Goal: Find contact information: Find contact information

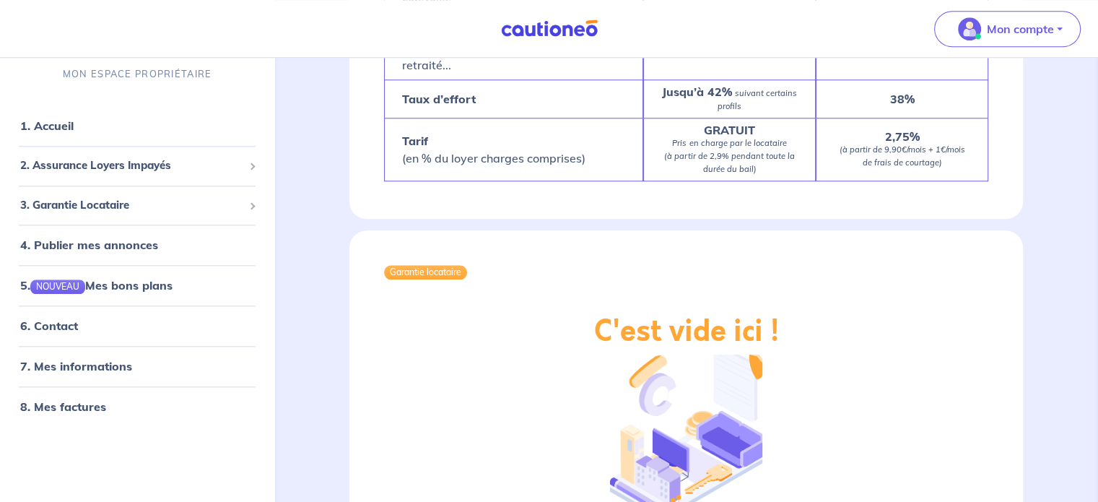
scroll to position [1444, 0]
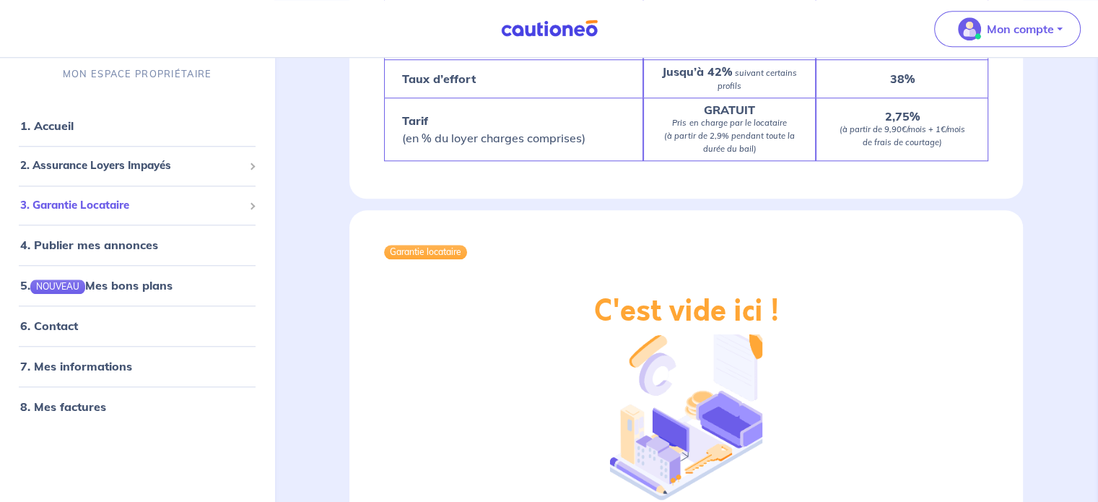
click at [117, 211] on span "3. Garantie Locataire" at bounding box center [131, 205] width 223 height 17
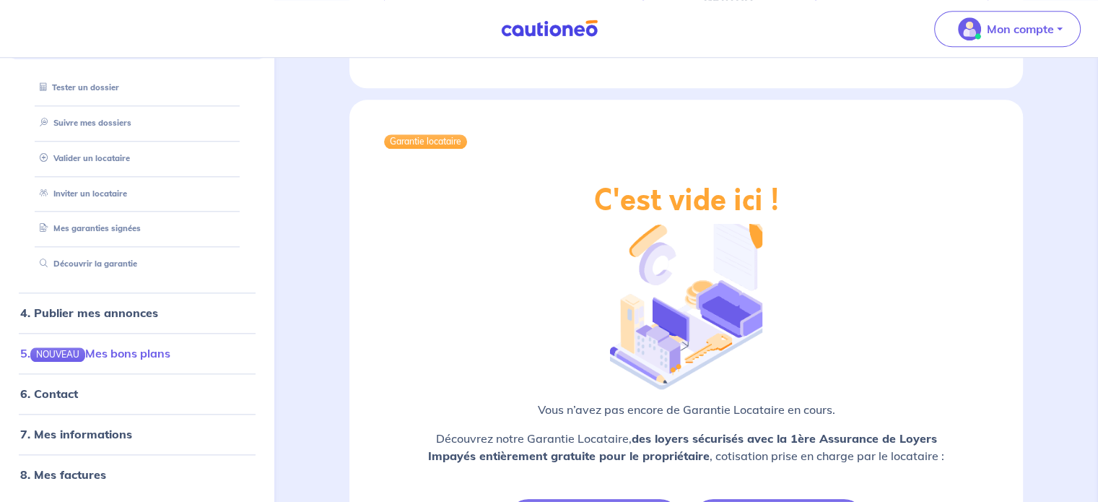
scroll to position [1588, 0]
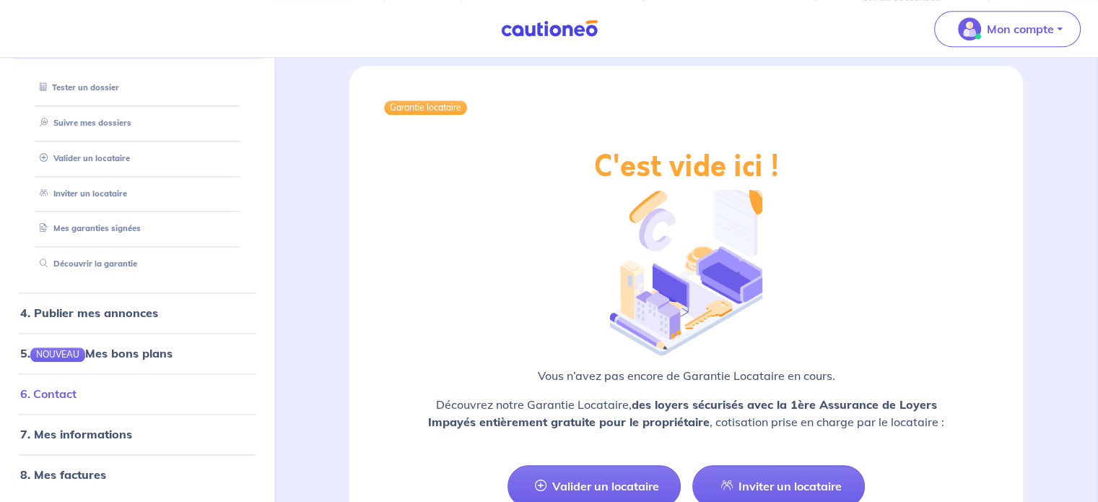
click at [70, 394] on link "6. Contact" at bounding box center [48, 394] width 56 height 14
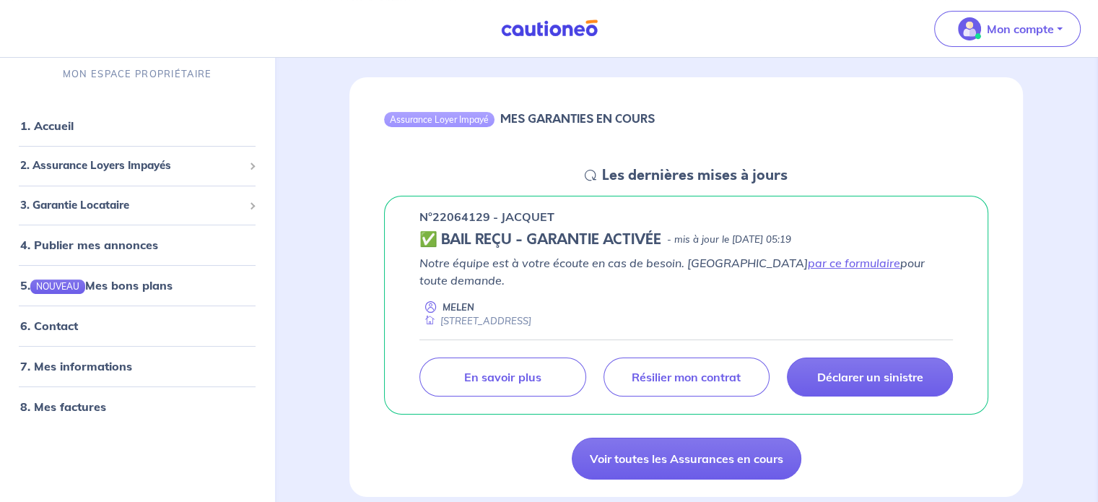
scroll to position [144, 0]
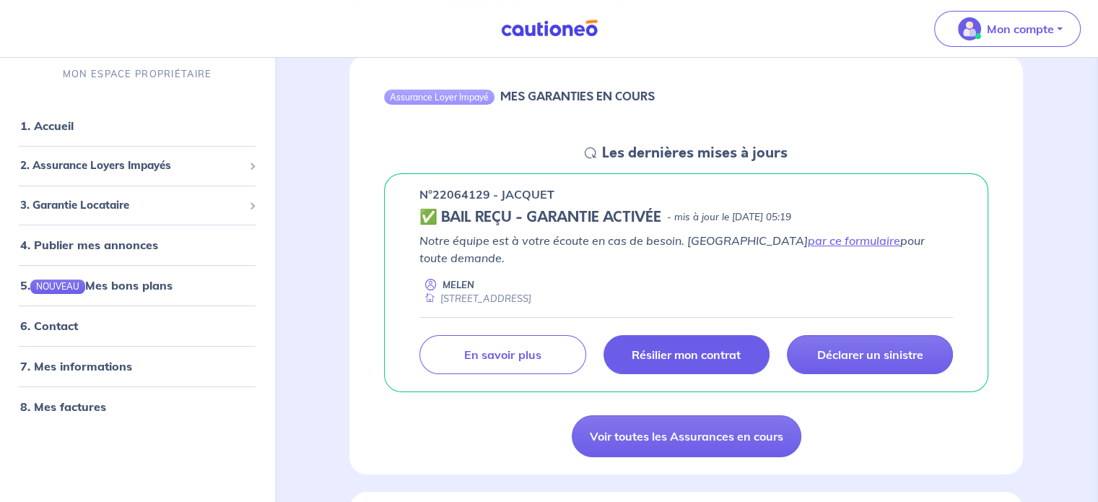
click at [691, 347] on p "Résilier mon contrat" at bounding box center [686, 354] width 109 height 14
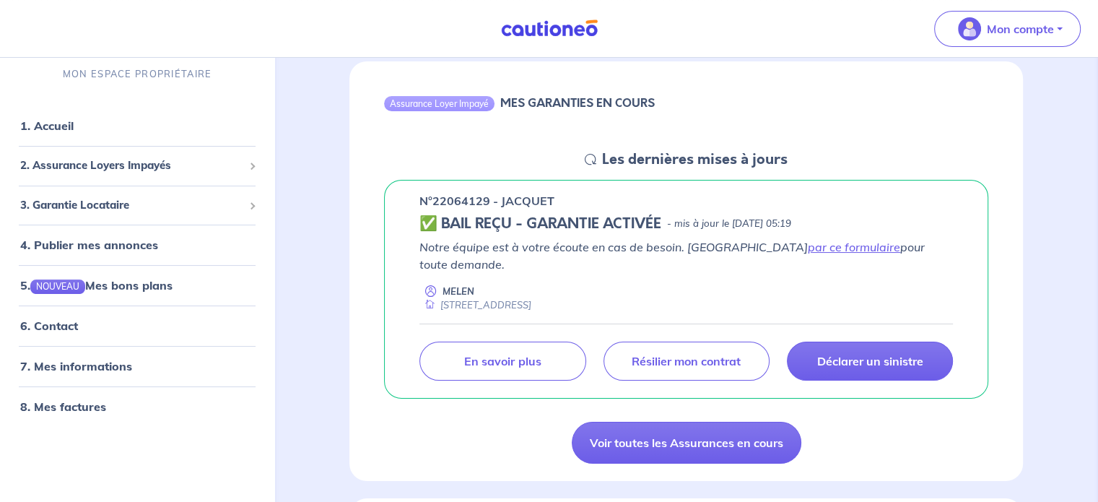
scroll to position [144, 0]
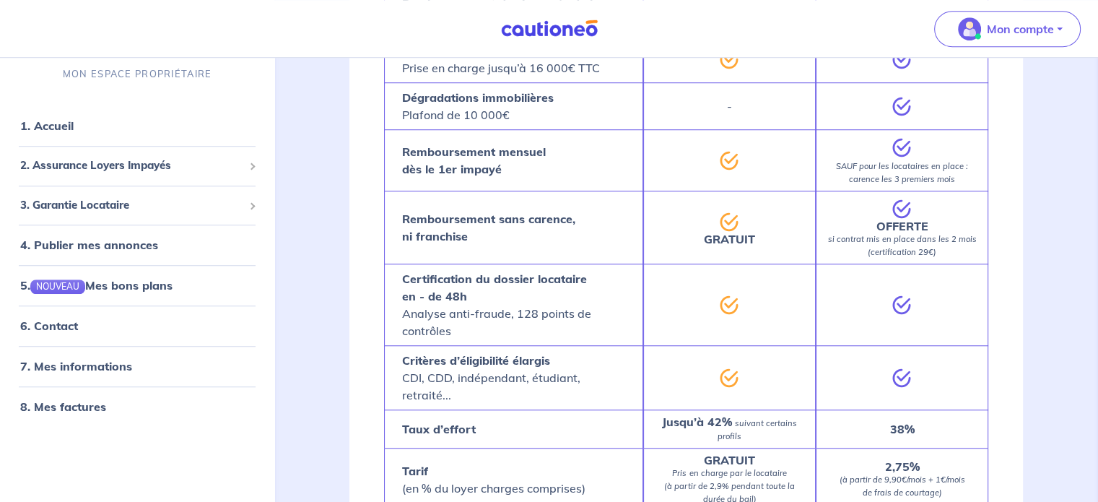
scroll to position [875, 0]
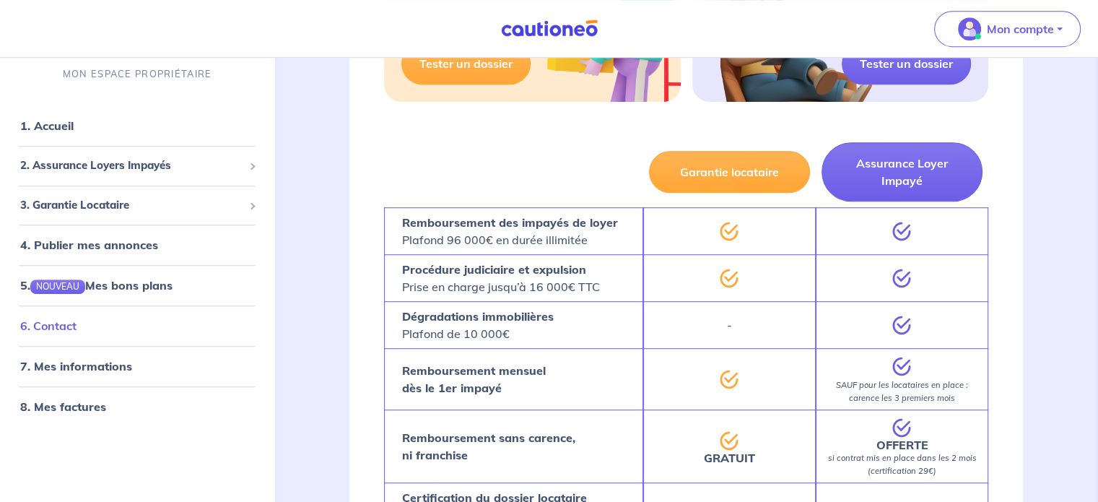
click at [77, 326] on link "6. Contact" at bounding box center [48, 326] width 56 height 14
